Goal: Check status: Check status

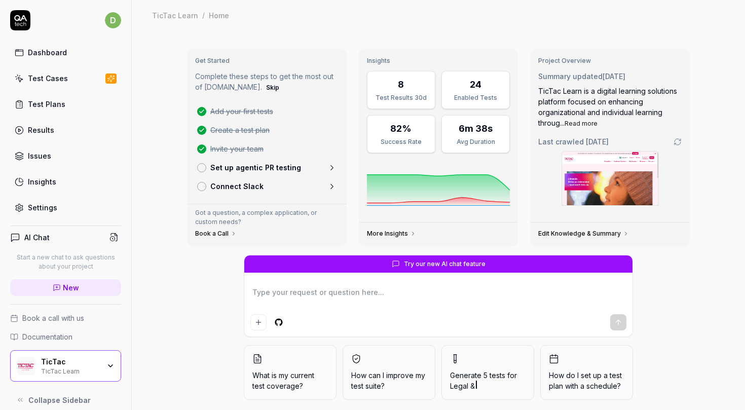
type textarea "*"
click at [39, 126] on div "Results" at bounding box center [41, 130] width 26 height 11
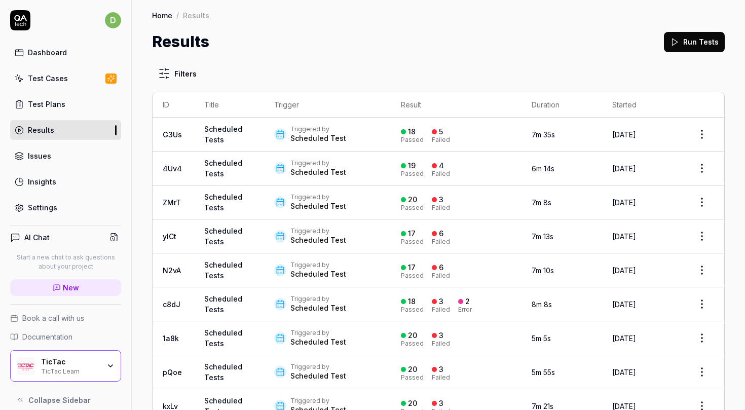
click at [350, 130] on div "Triggered by Scheduled Test" at bounding box center [327, 134] width 106 height 18
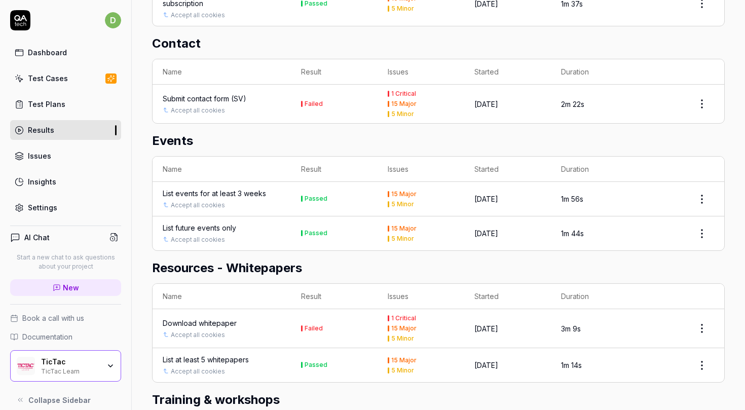
scroll to position [795, 0]
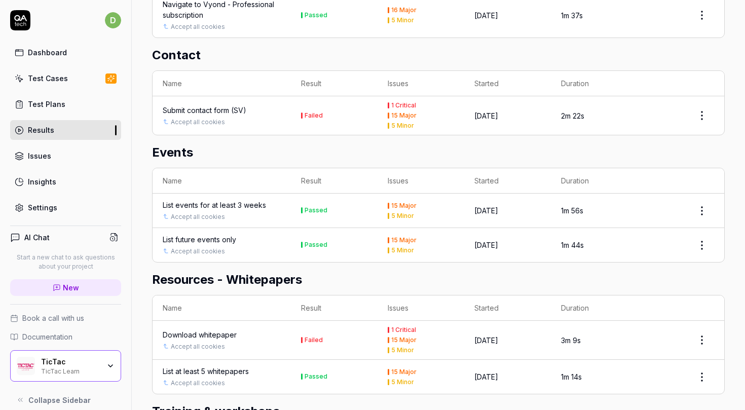
click at [261, 106] on div "Submit contact form (SV)" at bounding box center [222, 110] width 118 height 11
click at [235, 105] on div "Submit contact form (SV)" at bounding box center [205, 110] width 84 height 11
